Goal: Task Accomplishment & Management: Manage account settings

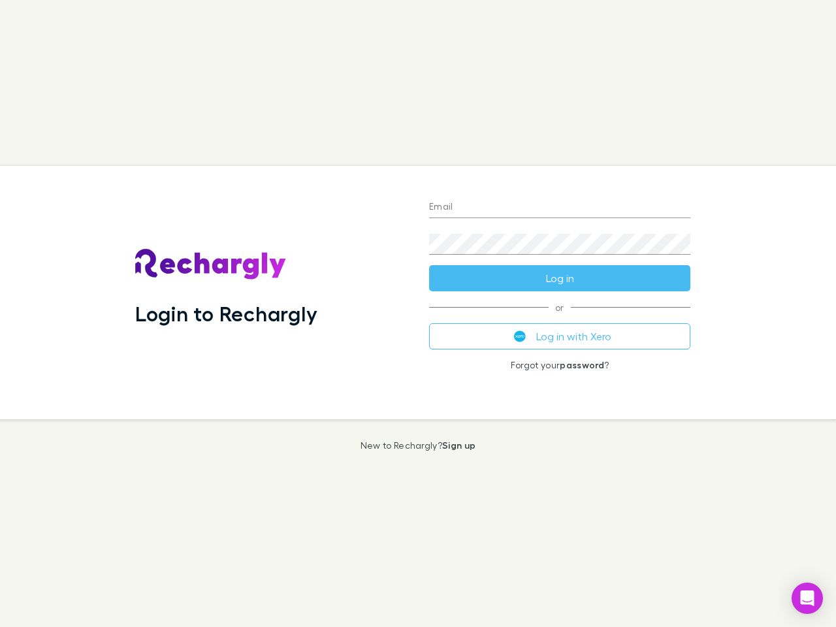
click at [418, 313] on div "Login to Rechargly" at bounding box center [272, 292] width 294 height 253
click at [559, 208] on input "Email" at bounding box center [559, 207] width 261 height 21
click at [559, 278] on form "Email Password Log in" at bounding box center [559, 239] width 261 height 104
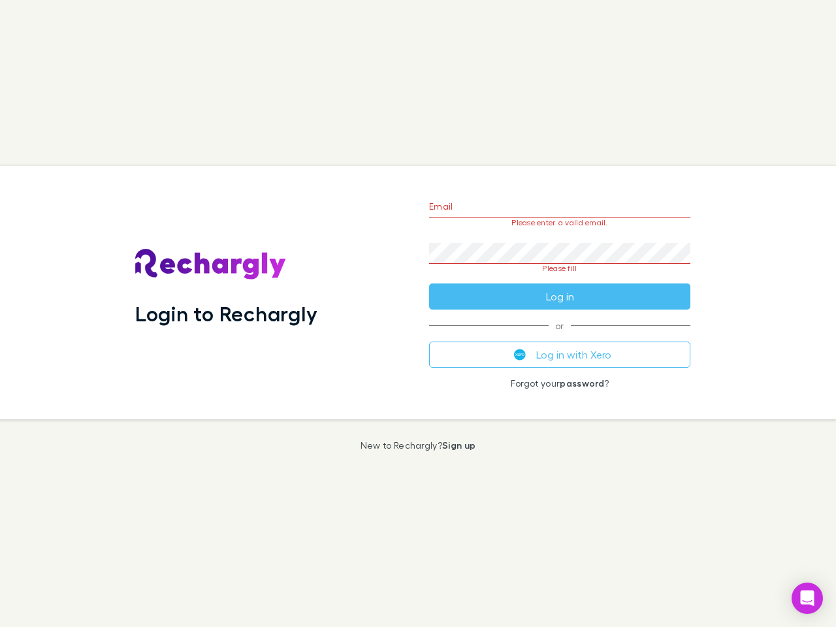
click at [559, 336] on div "Email Please enter a valid email. Password Please fill Log in or Log in with Xe…" at bounding box center [559, 292] width 282 height 253
click at [807, 598] on icon "Open Intercom Messenger" at bounding box center [807, 598] width 14 height 16
